Goal: Check status: Check status

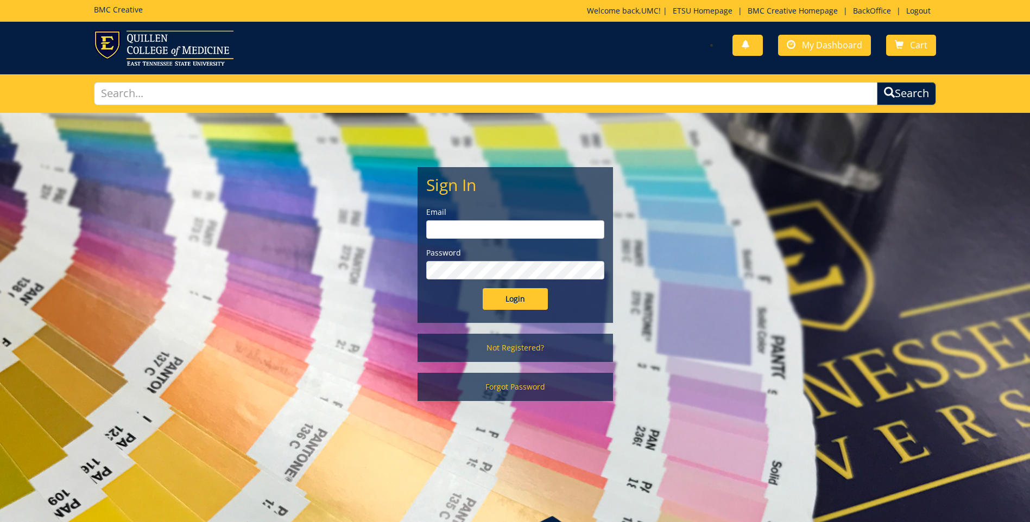
type input "[EMAIL_ADDRESS][DOMAIN_NAME]"
click at [514, 299] on input "Login" at bounding box center [515, 299] width 65 height 22
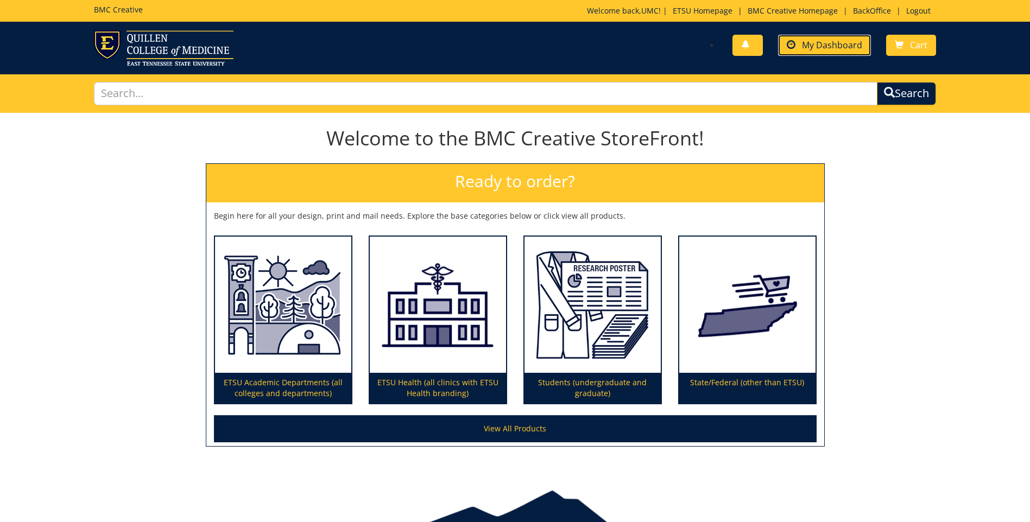
click at [828, 48] on span "My Dashboard" at bounding box center [832, 45] width 60 height 12
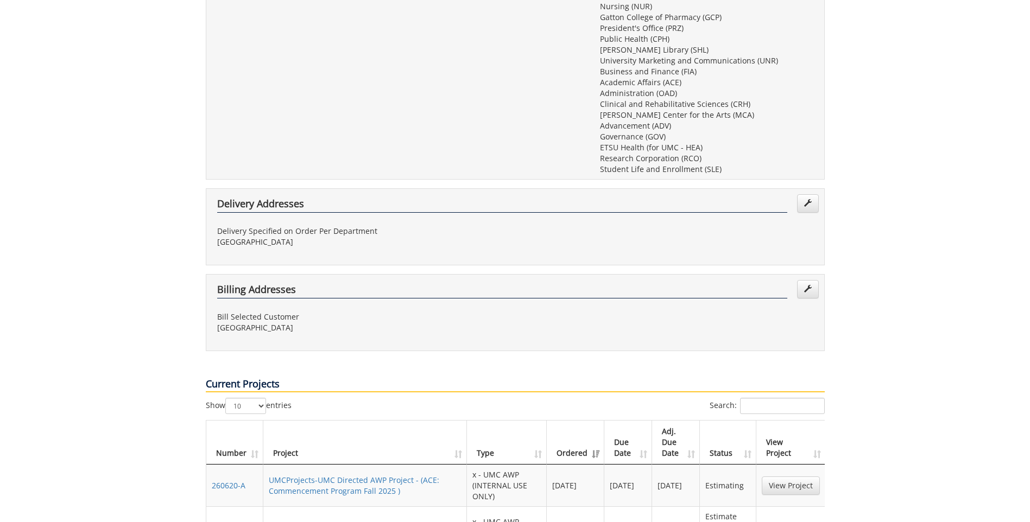
scroll to position [489, 0]
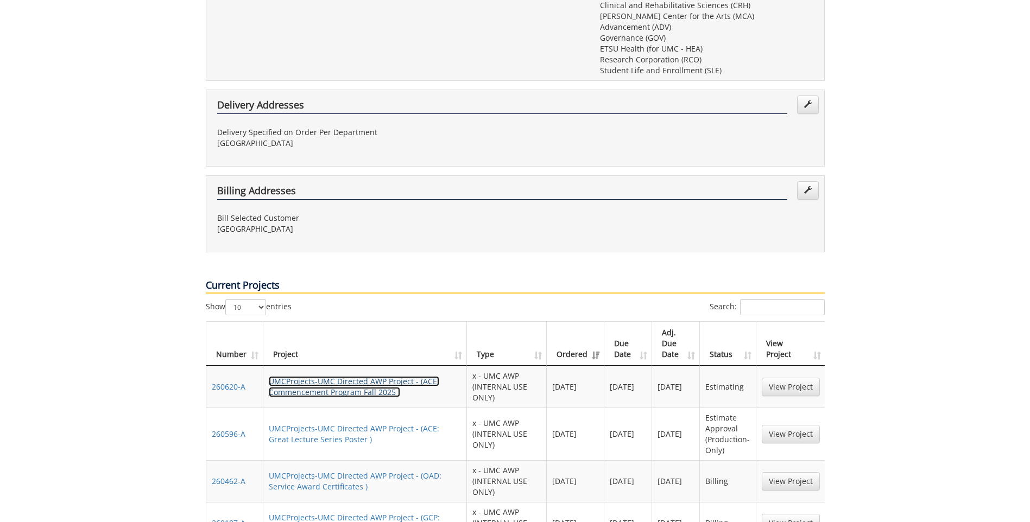
click at [351, 376] on link "UMCProjects-UMC Directed AWP Project - (ACE: Commencement Program Fall 2025 )" at bounding box center [354, 386] width 171 height 21
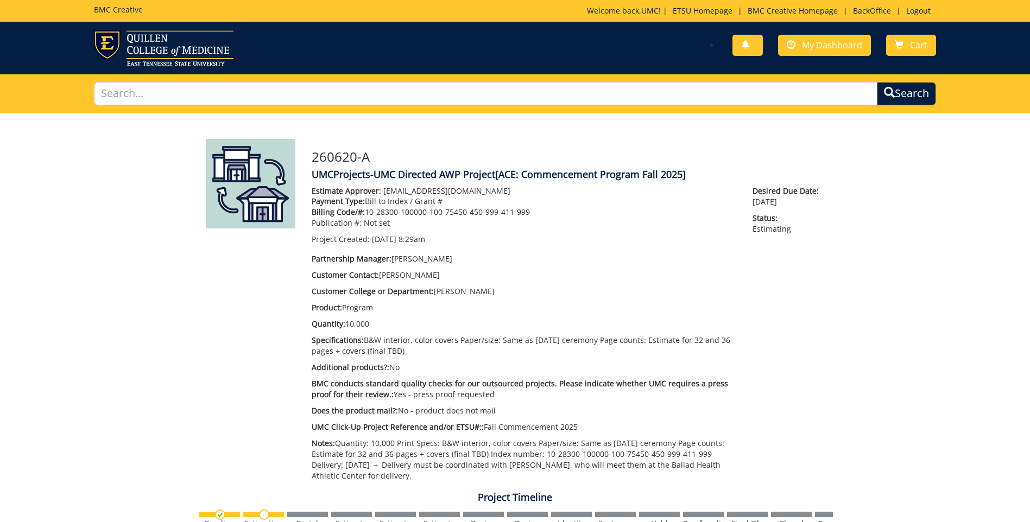
click at [915, 5] on div "BMC Creative Welcome back, UMC ! | ETSU Homepage | BMC Creative Homepage | Back…" at bounding box center [515, 11] width 859 height 22
click at [917, 15] on link "Logout" at bounding box center [918, 10] width 35 height 10
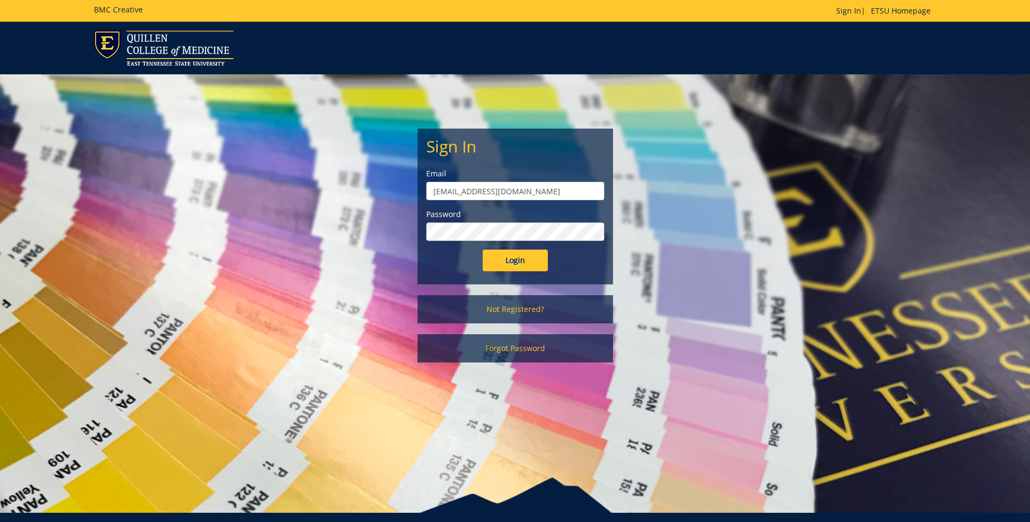
click at [535, 188] on input "projects@etsu.edu" at bounding box center [515, 191] width 178 height 18
type input "agwubuo@etsu.edu"
click at [503, 259] on input "Login" at bounding box center [515, 261] width 65 height 22
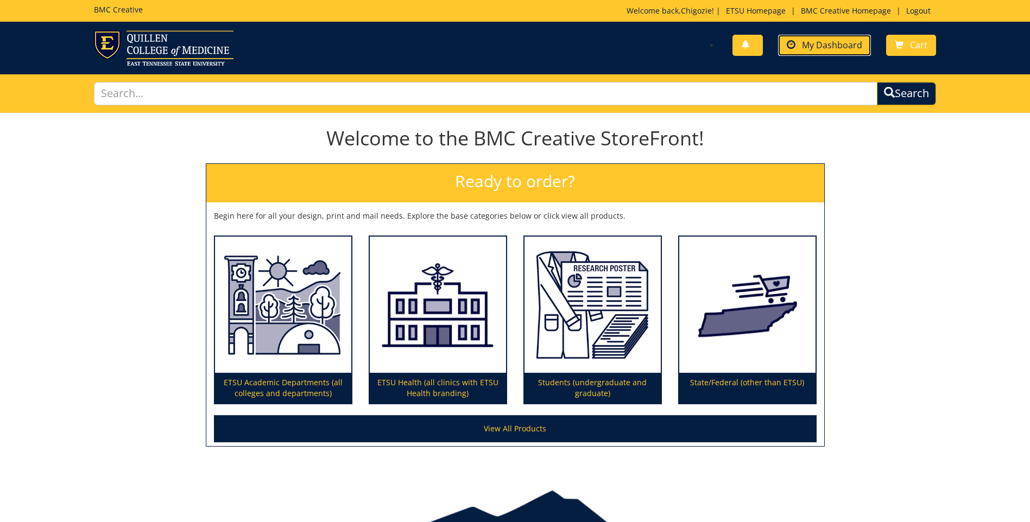
click at [816, 43] on span "My Dashboard" at bounding box center [832, 45] width 60 height 12
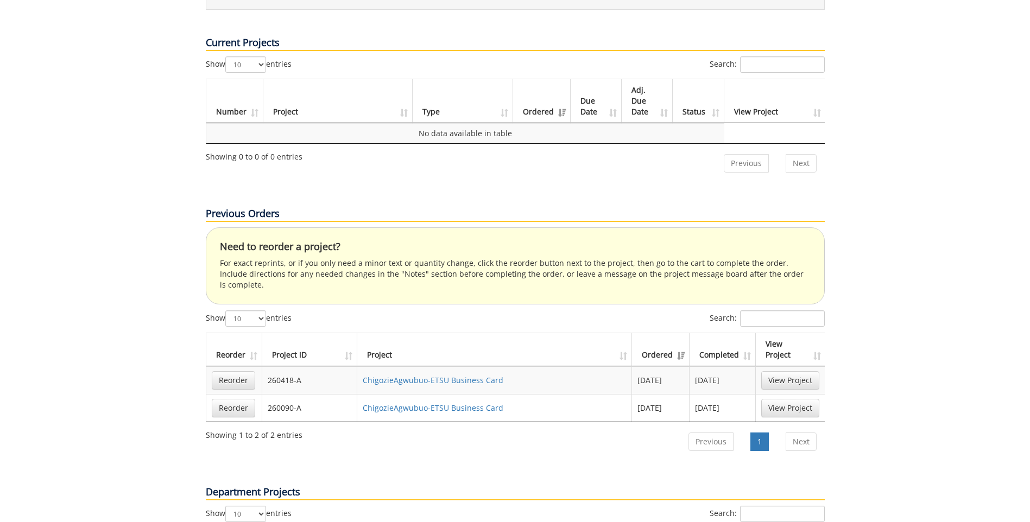
scroll to position [380, 0]
click at [421, 375] on link "ChigozieAgwubuo-ETSU Business Card" at bounding box center [433, 380] width 141 height 10
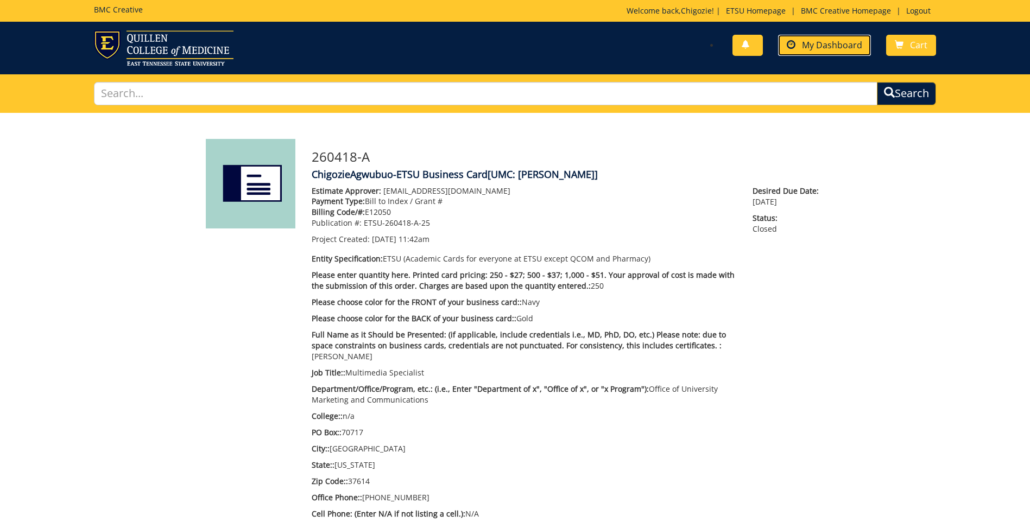
click at [816, 36] on link "My Dashboard" at bounding box center [824, 45] width 93 height 21
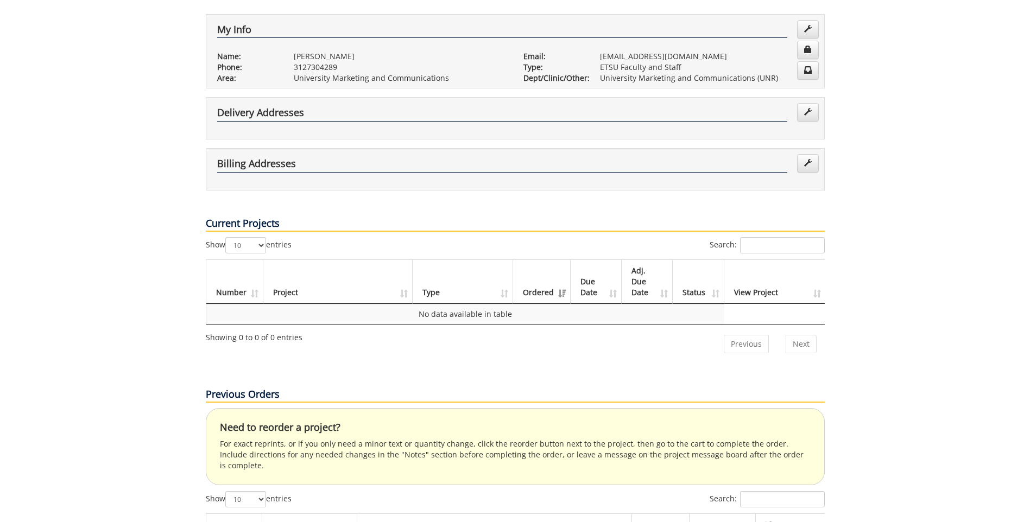
scroll to position [380, 0]
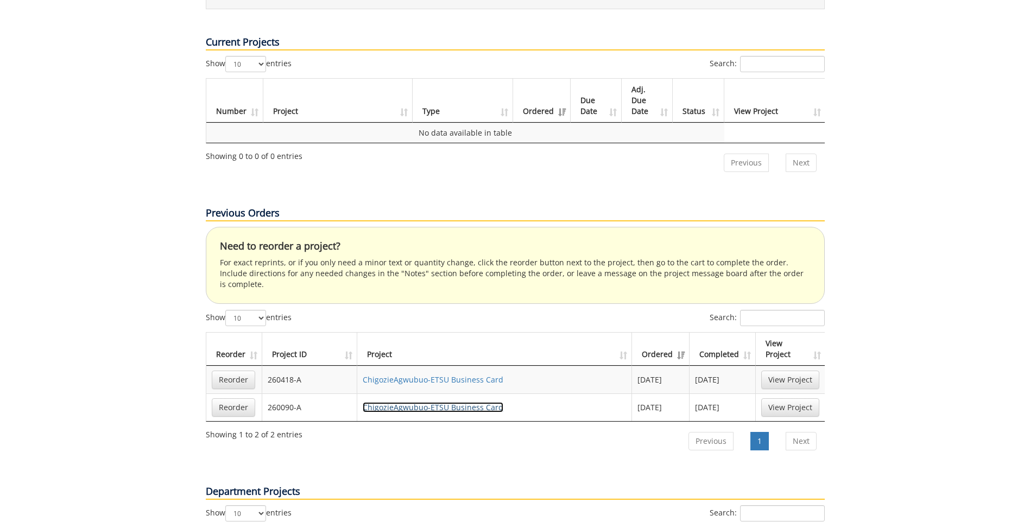
click at [412, 402] on link "ChigozieAgwubuo-ETSU Business Card" at bounding box center [433, 407] width 141 height 10
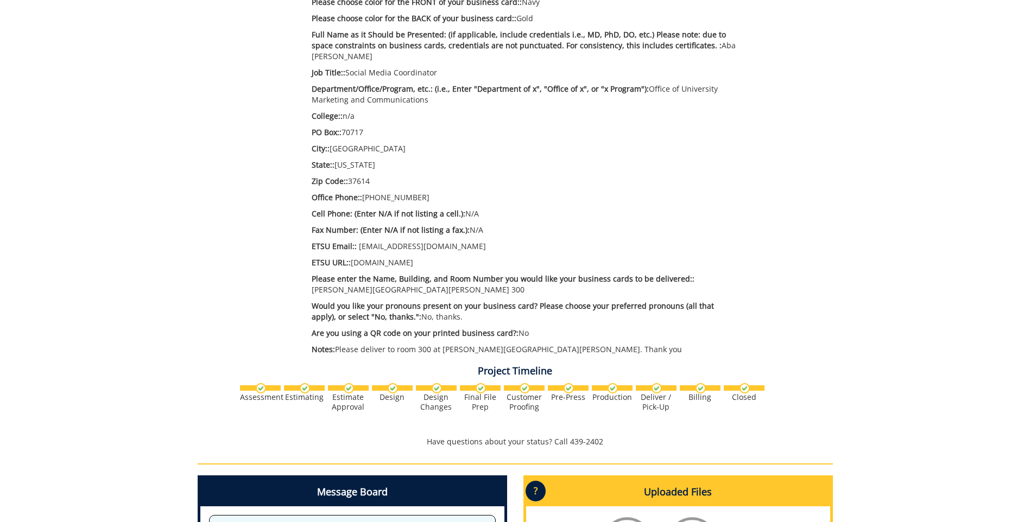
scroll to position [182, 0]
